Goal: Information Seeking & Learning: Learn about a topic

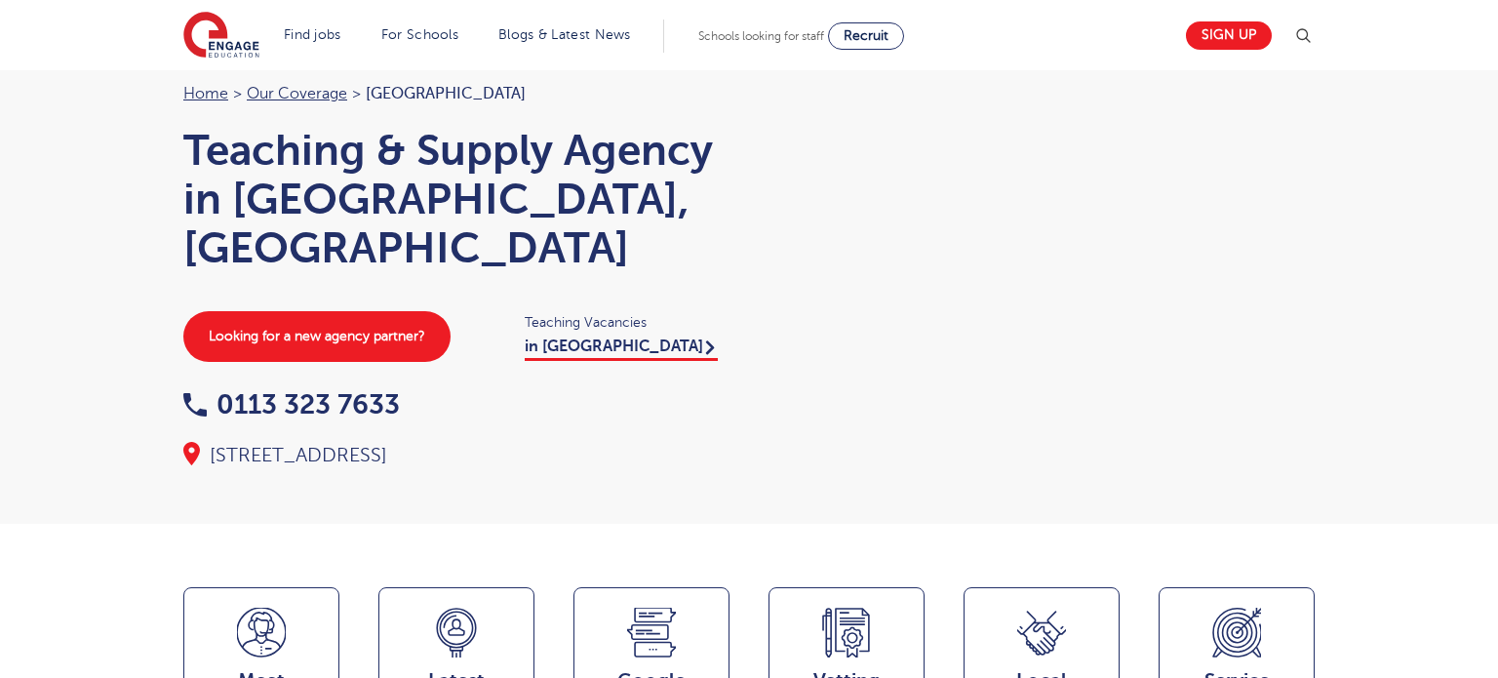
scroll to position [226, 0]
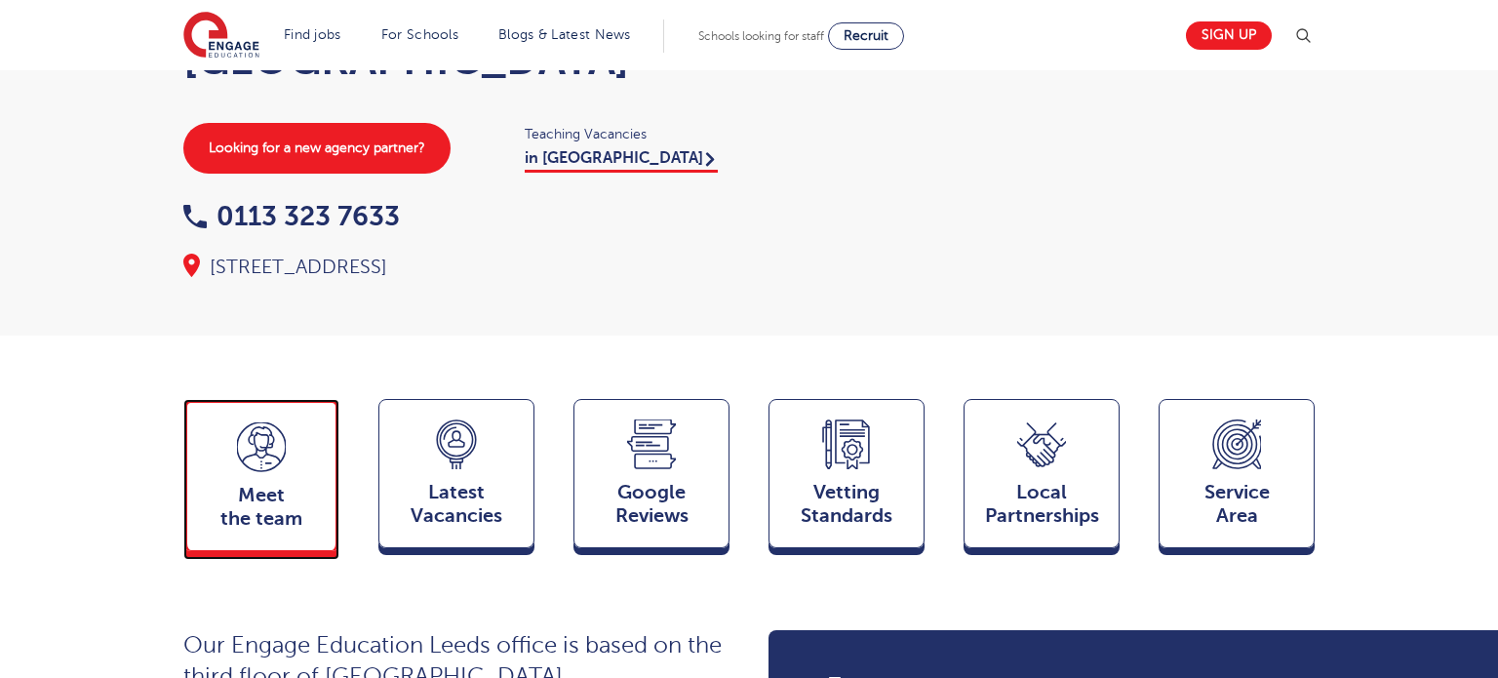
click at [263, 484] on span "Meet the team" at bounding box center [261, 507] width 129 height 47
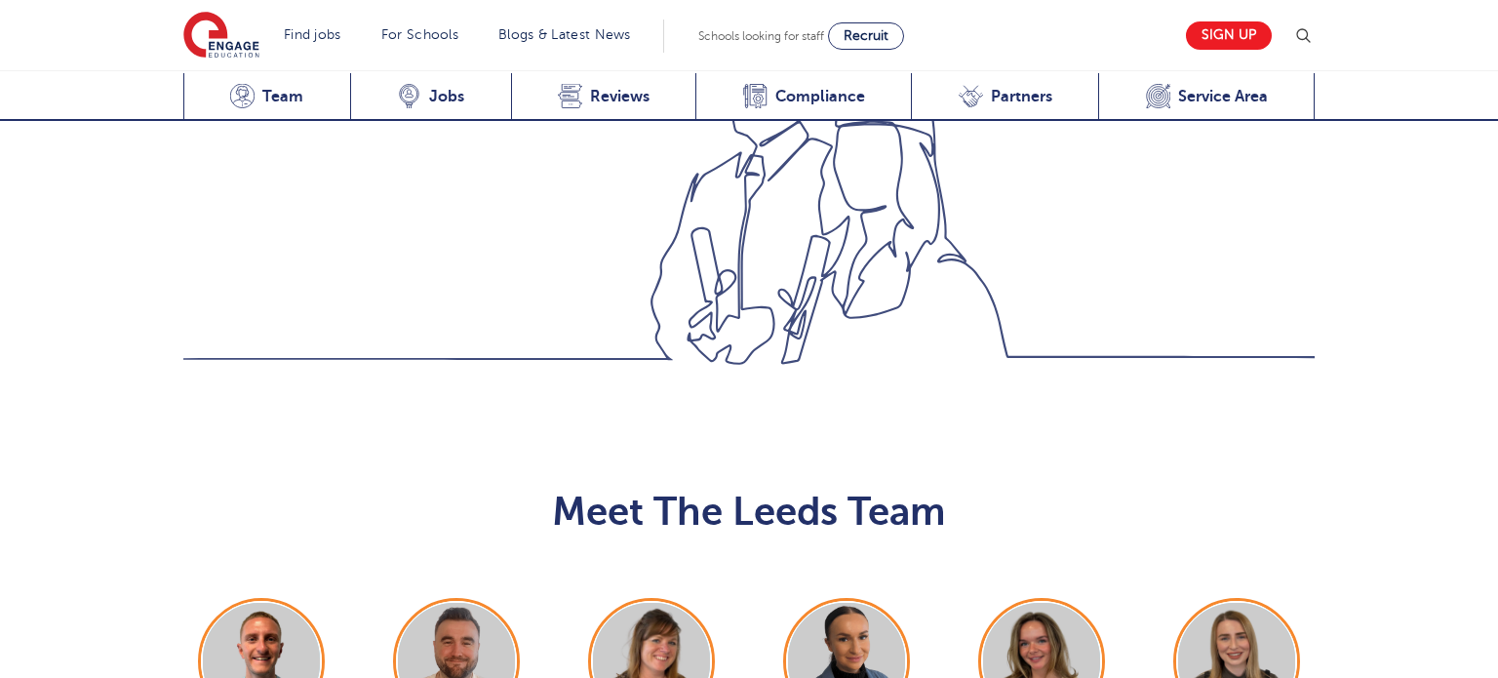
scroll to position [2130, 0]
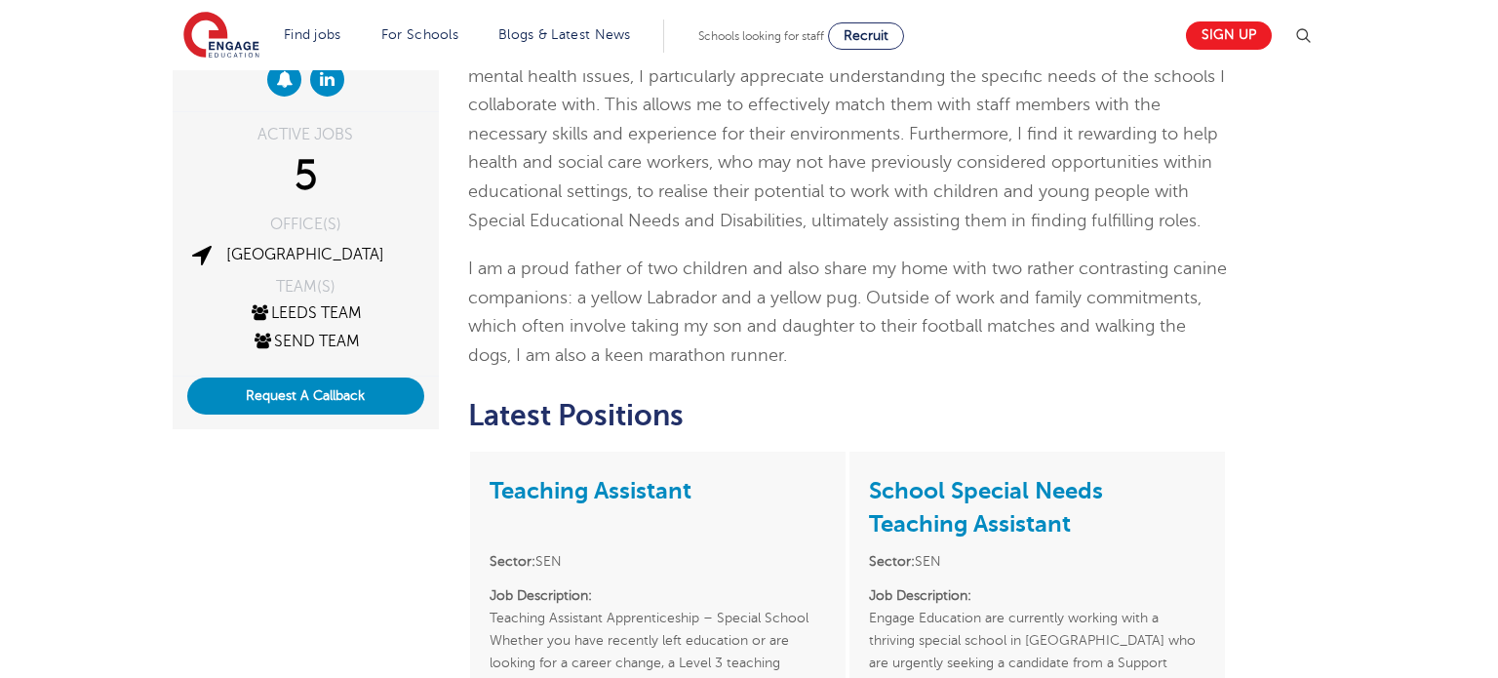
scroll to position [507, 0]
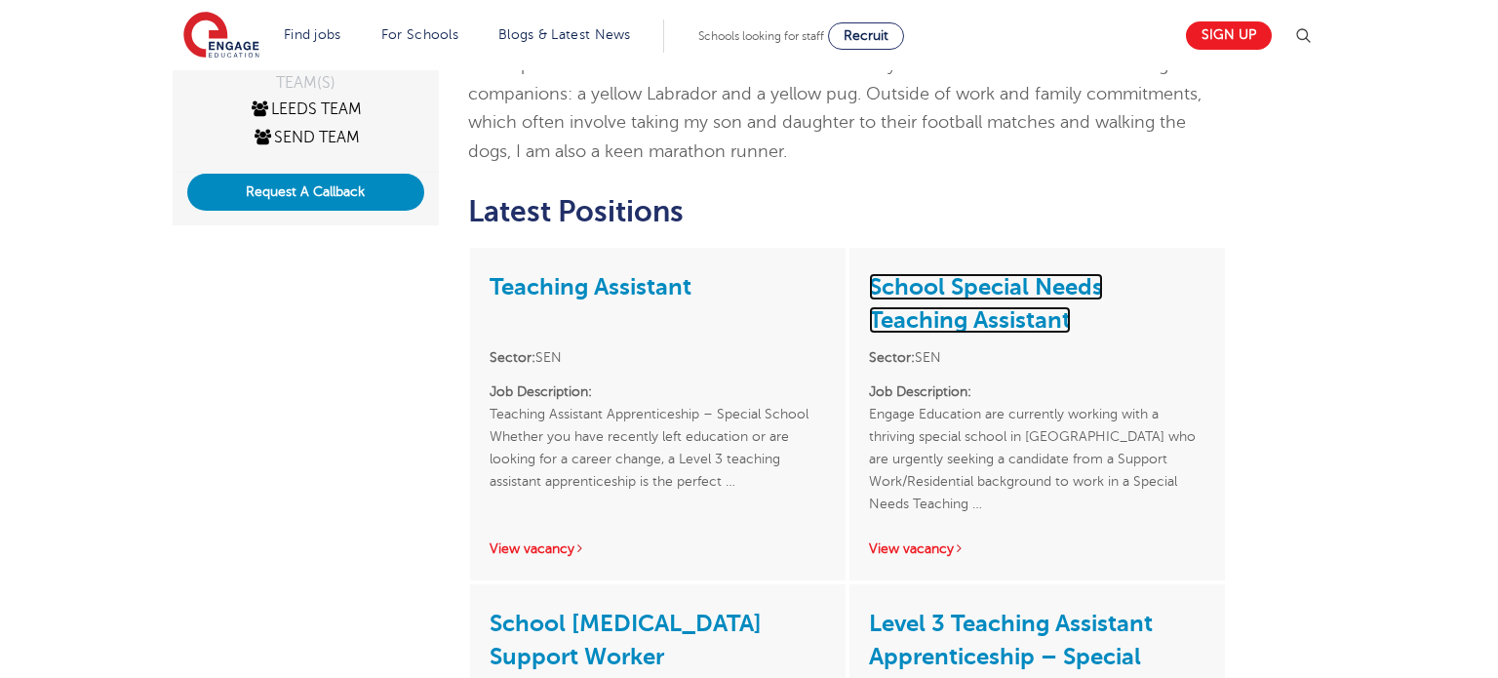
click at [958, 276] on link "School Special Needs Teaching Assistant" at bounding box center [986, 303] width 234 height 60
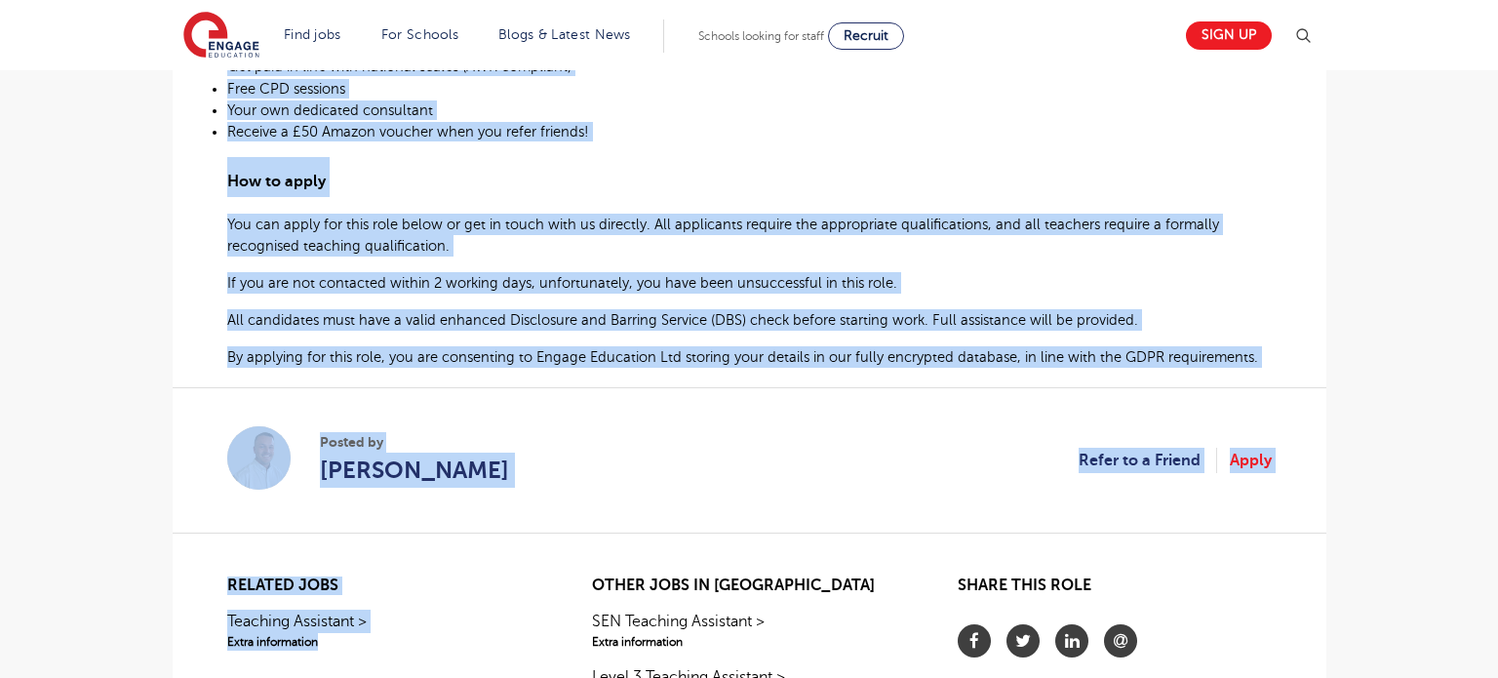
scroll to position [1102, 0]
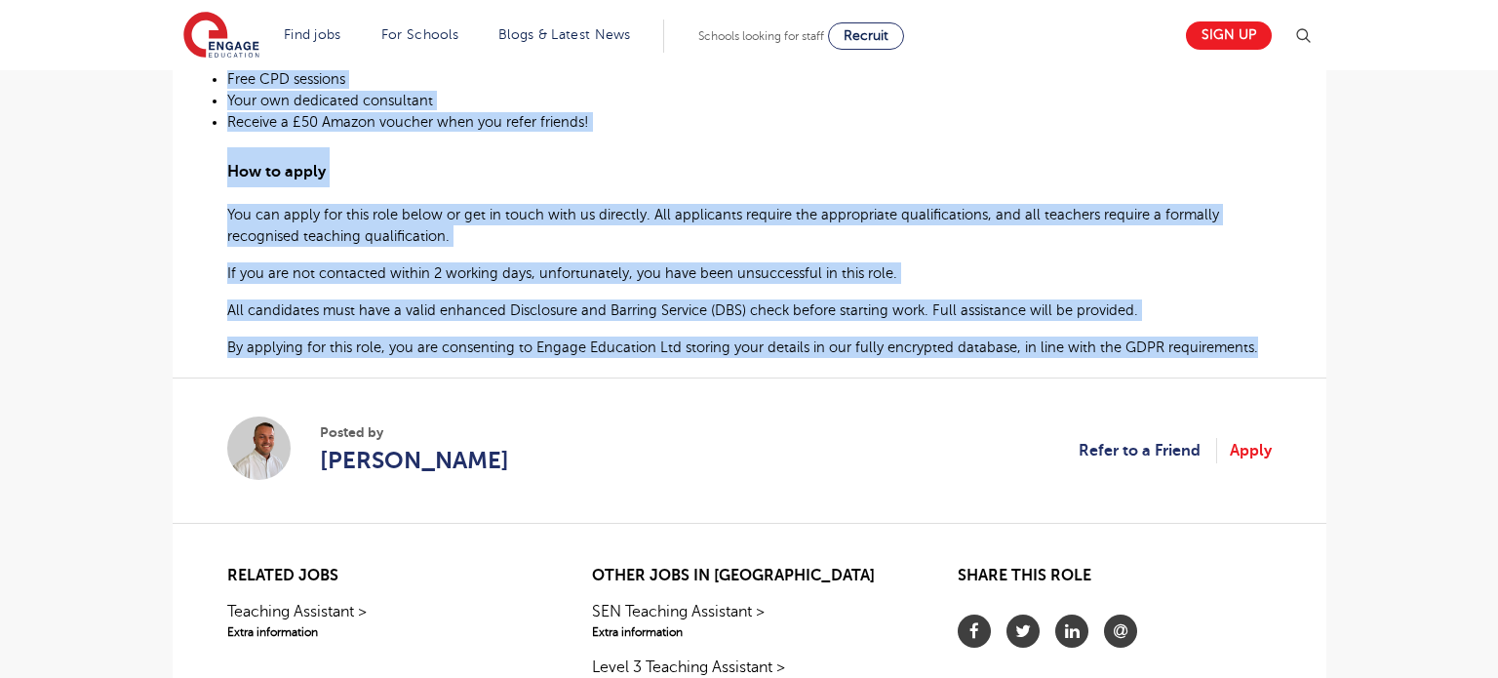
drag, startPoint x: 227, startPoint y: 331, endPoint x: 1278, endPoint y: 339, distance: 1050.7
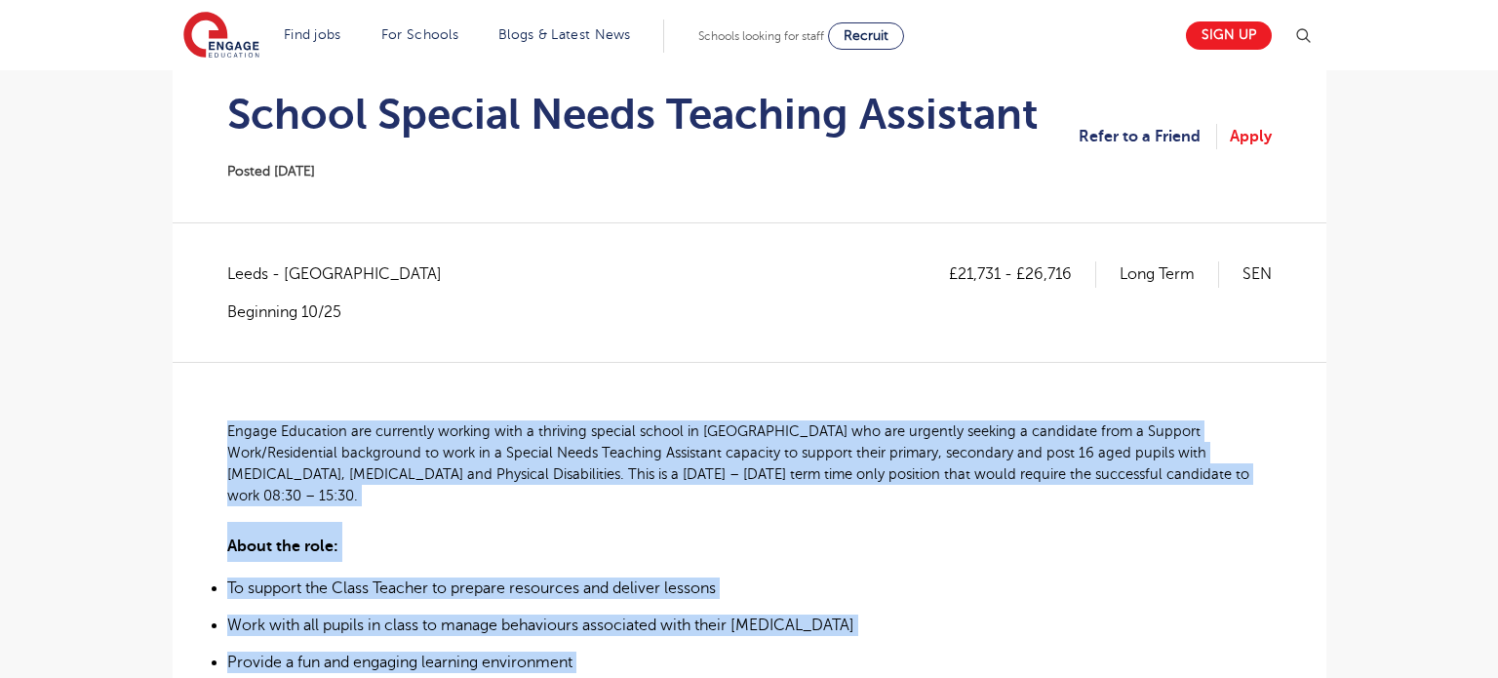
scroll to position [523, 0]
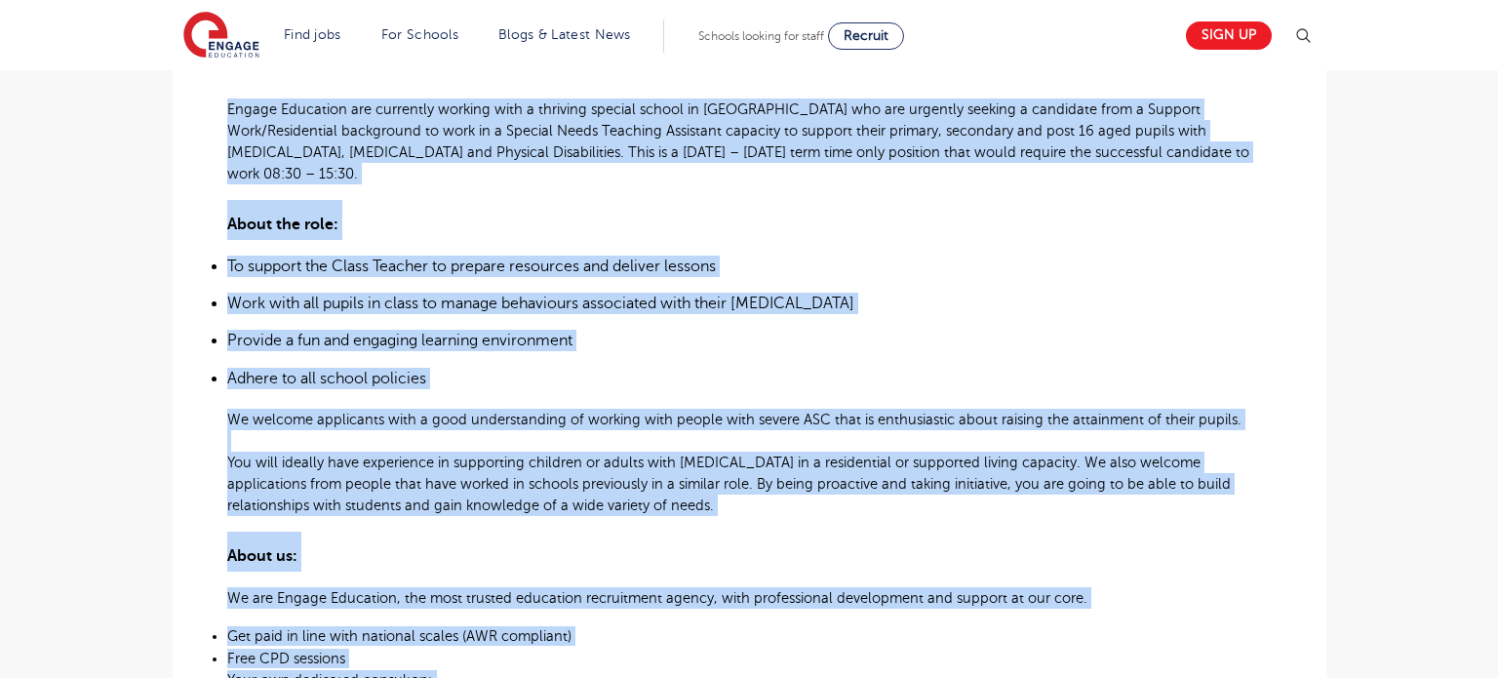
click at [799, 368] on li "Adhere to all school policies" at bounding box center [749, 378] width 1045 height 21
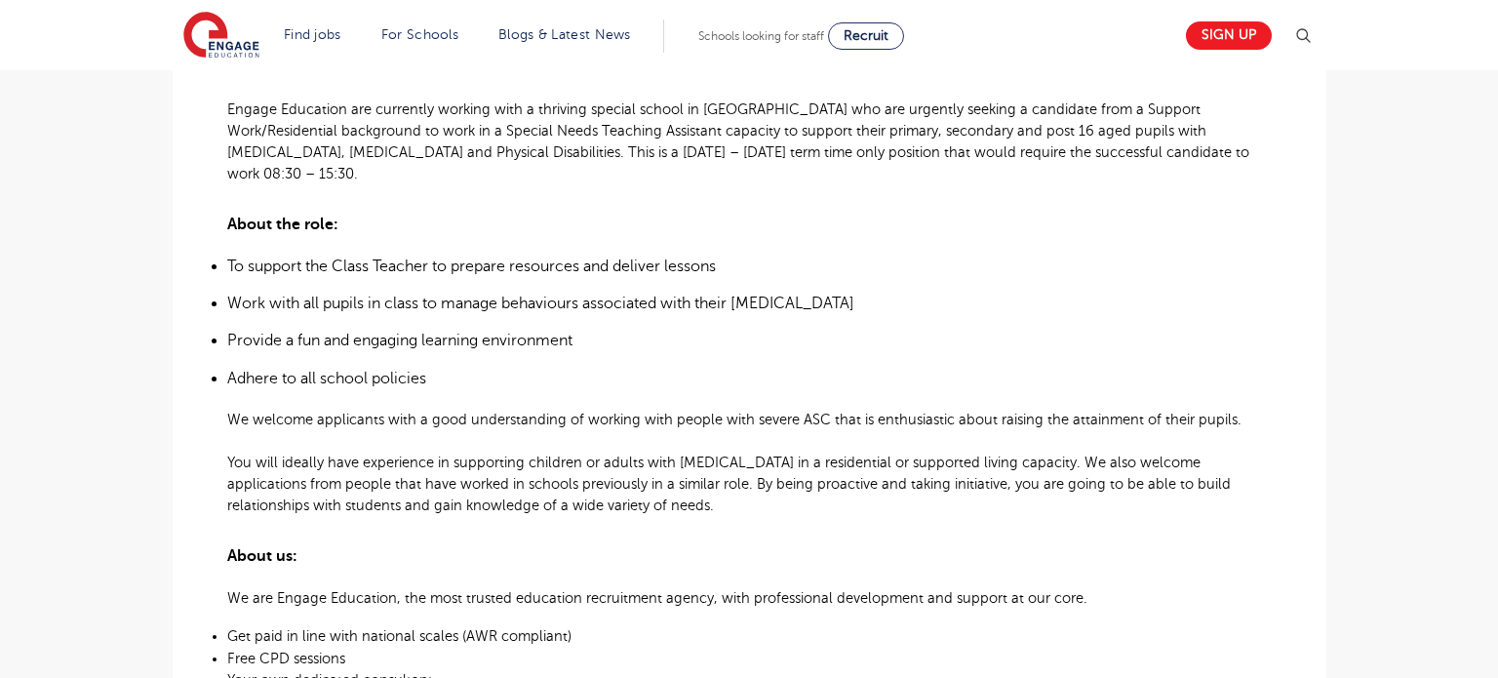
click at [741, 368] on li "Adhere to all school policies" at bounding box center [749, 378] width 1045 height 21
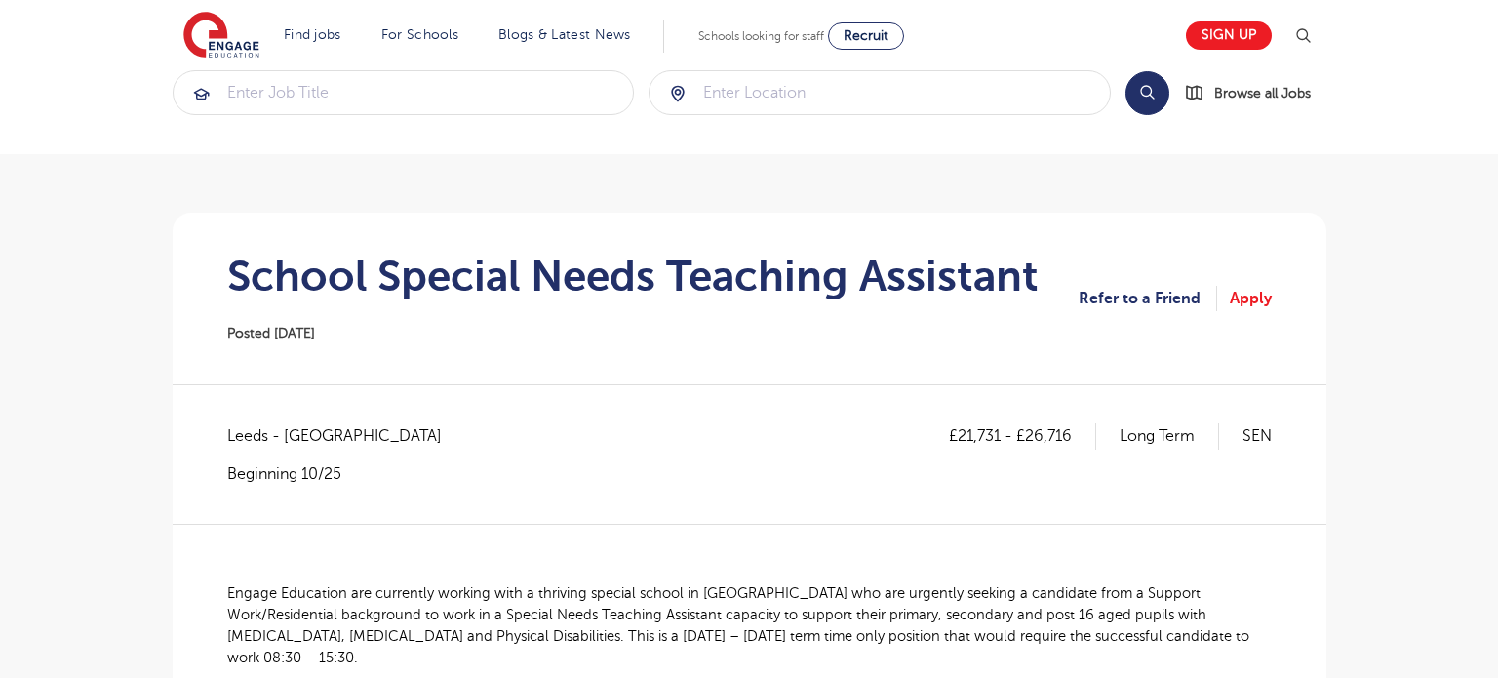
scroll to position [0, 0]
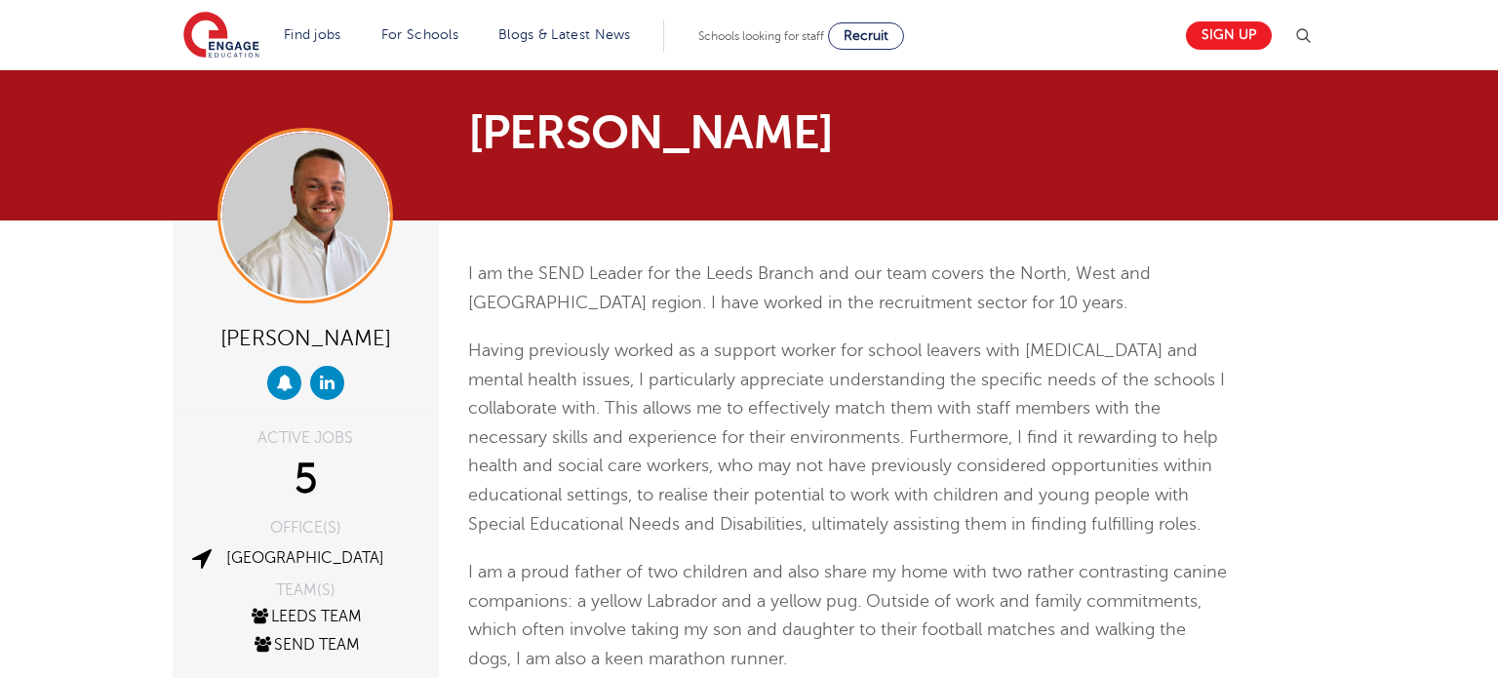
scroll to position [507, 0]
